Goal: Register for event/course

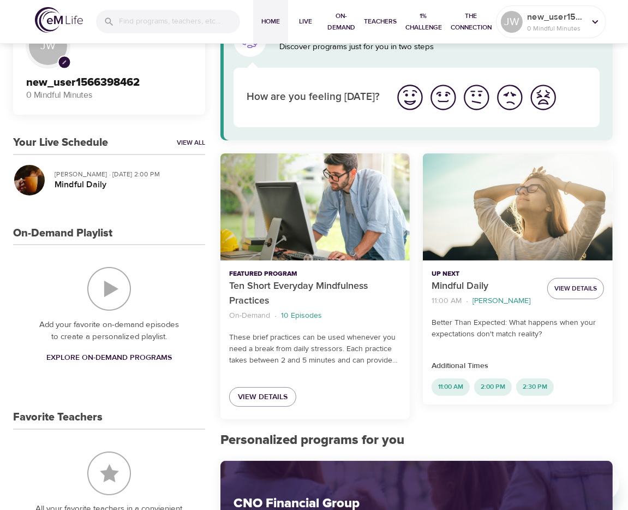
scroll to position [109, 0]
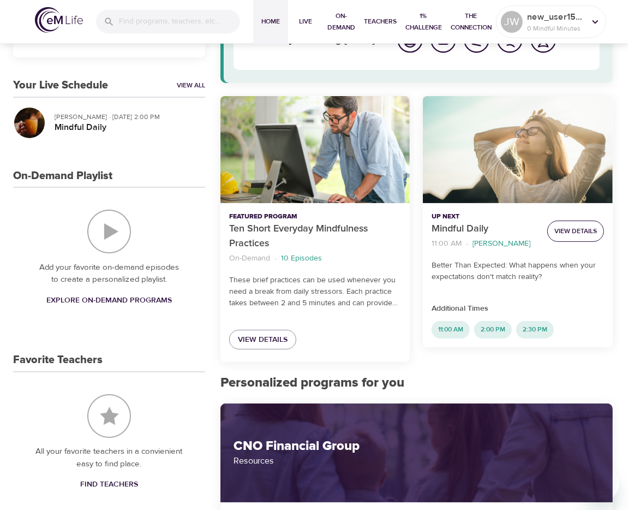
click at [569, 233] on span "View Details" at bounding box center [576, 230] width 43 height 11
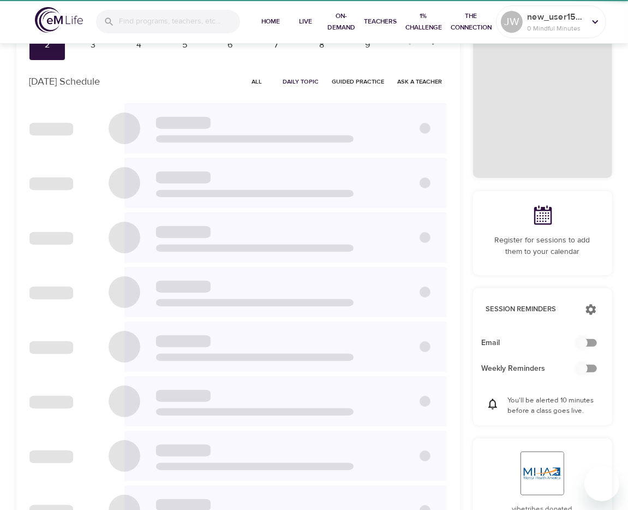
checkbox input "true"
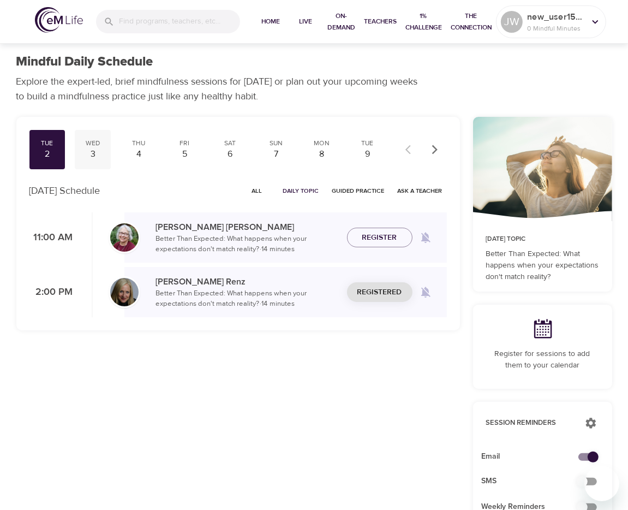
click at [92, 148] on div "3" at bounding box center [92, 154] width 27 height 13
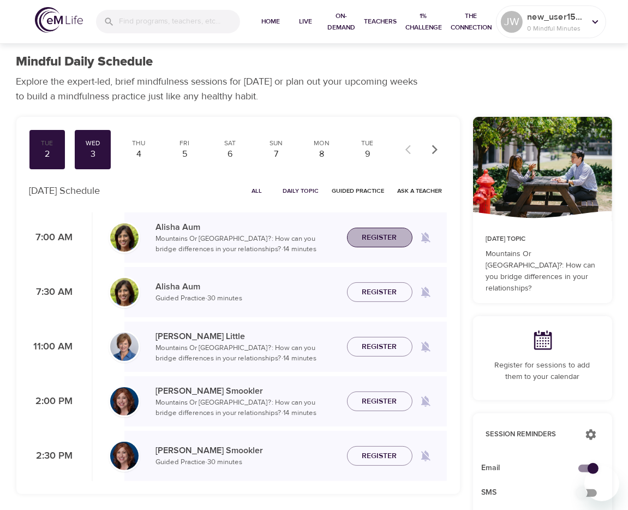
click at [365, 236] on span "Register" at bounding box center [379, 238] width 35 height 14
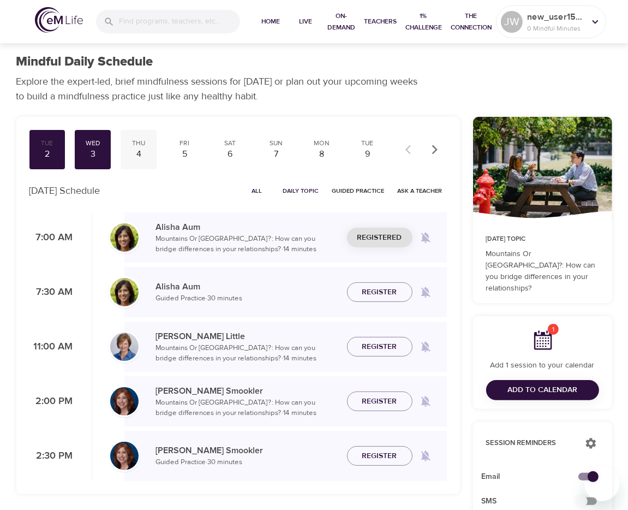
click at [140, 153] on div "4" at bounding box center [138, 154] width 27 height 13
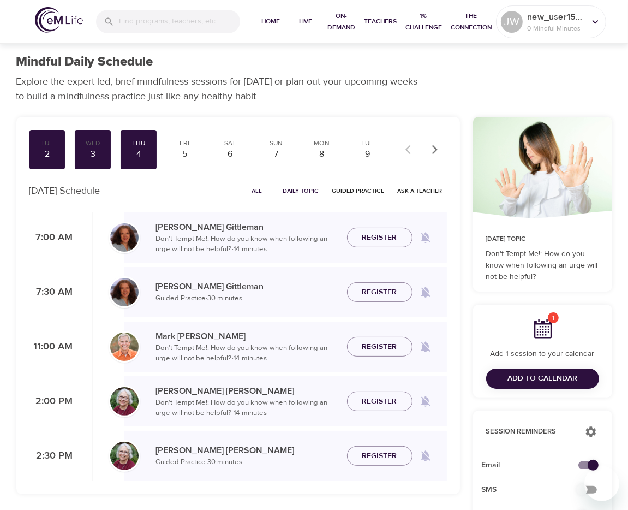
click at [391, 241] on span "Register" at bounding box center [379, 238] width 35 height 14
click at [183, 148] on div "5" at bounding box center [184, 154] width 27 height 13
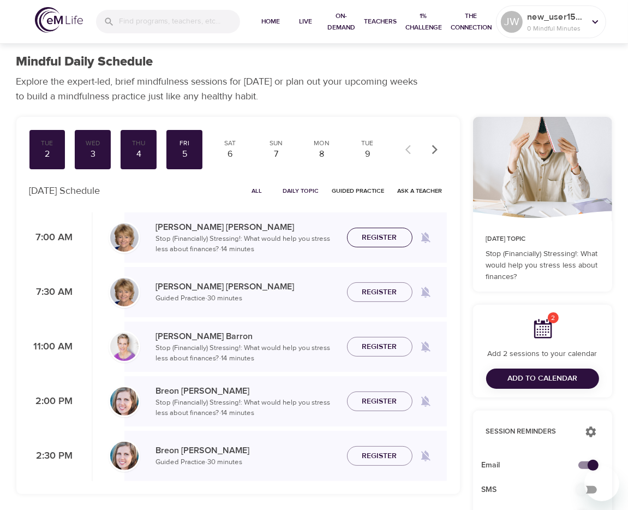
click at [380, 237] on span "Register" at bounding box center [379, 238] width 35 height 14
click at [314, 154] on div "8" at bounding box center [321, 154] width 27 height 13
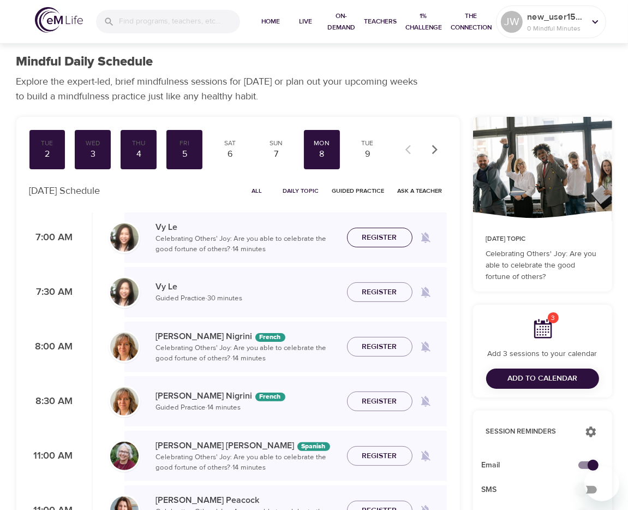
click at [391, 241] on span "Register" at bounding box center [379, 238] width 35 height 14
click at [367, 154] on div "9" at bounding box center [367, 154] width 27 height 13
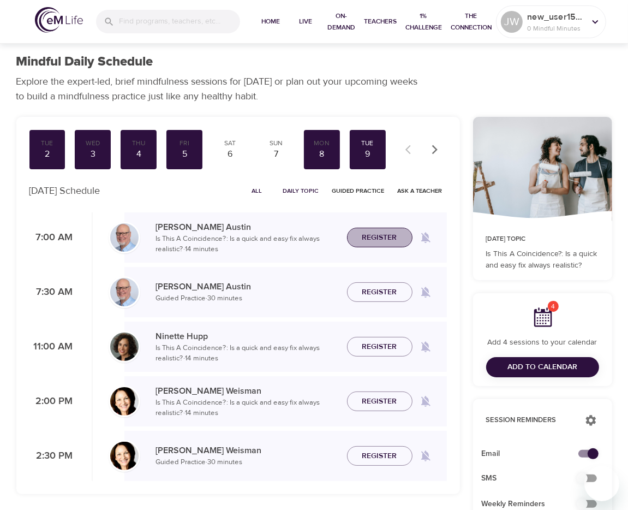
click at [378, 234] on span "Register" at bounding box center [379, 238] width 35 height 14
click at [436, 152] on icon "button" at bounding box center [435, 149] width 11 height 11
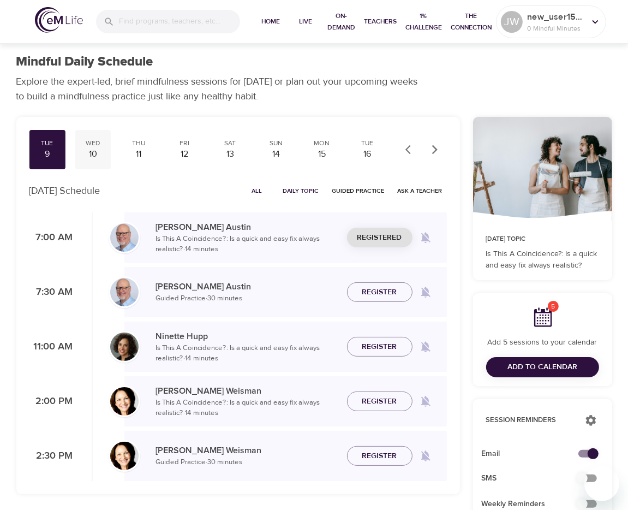
click at [94, 156] on div "10" at bounding box center [92, 154] width 27 height 13
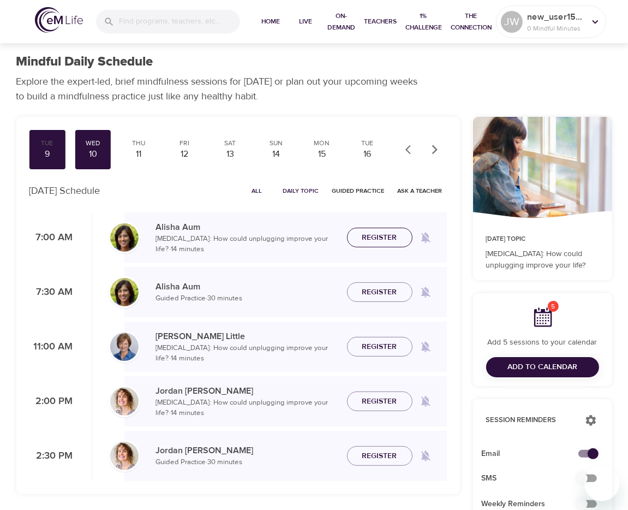
click at [366, 241] on span "Register" at bounding box center [379, 238] width 35 height 14
click at [144, 158] on div "11" at bounding box center [138, 154] width 27 height 13
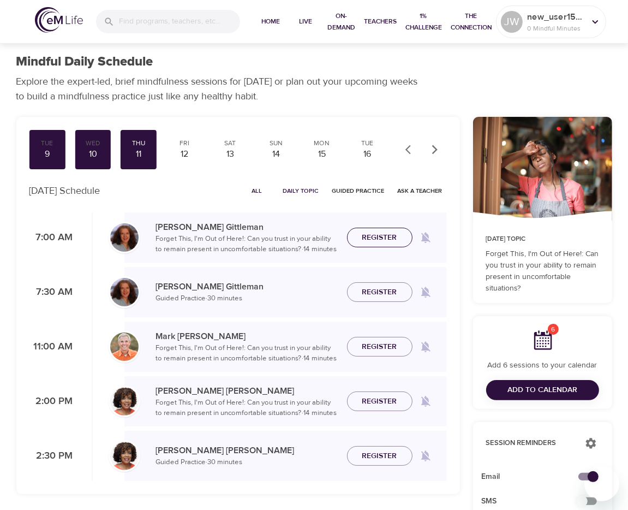
click at [367, 241] on span "Register" at bounding box center [379, 238] width 35 height 14
click at [188, 151] on div "12" at bounding box center [184, 154] width 27 height 13
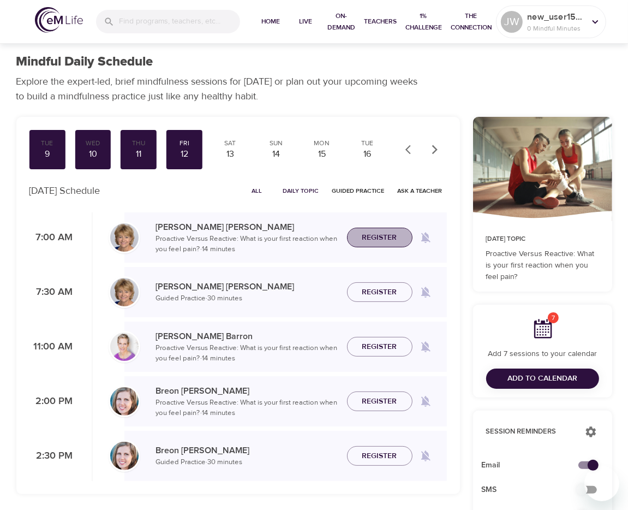
click at [362, 236] on span "Register" at bounding box center [379, 238] width 35 height 14
click at [319, 159] on div "15" at bounding box center [321, 154] width 27 height 13
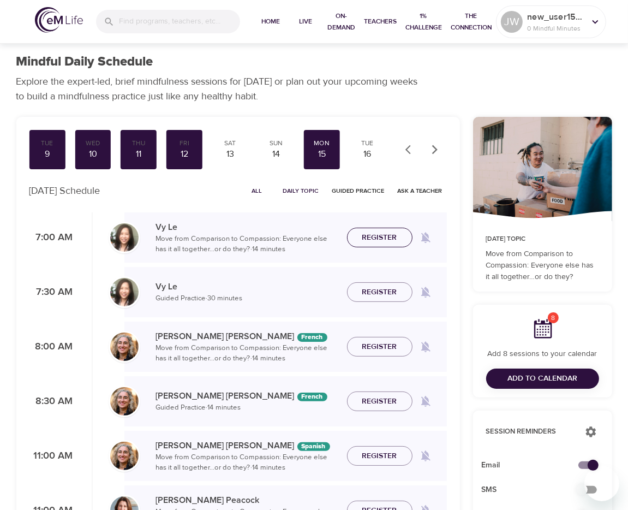
click at [392, 241] on span "Register" at bounding box center [379, 238] width 35 height 14
click at [556, 379] on span "Add to Calendar" at bounding box center [543, 379] width 70 height 14
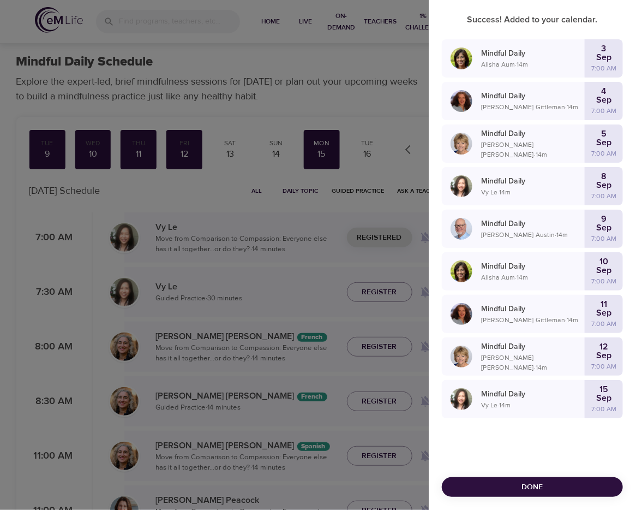
click at [558, 55] on p "Mindful Daily" at bounding box center [533, 53] width 104 height 11
